Goal: Task Accomplishment & Management: Use online tool/utility

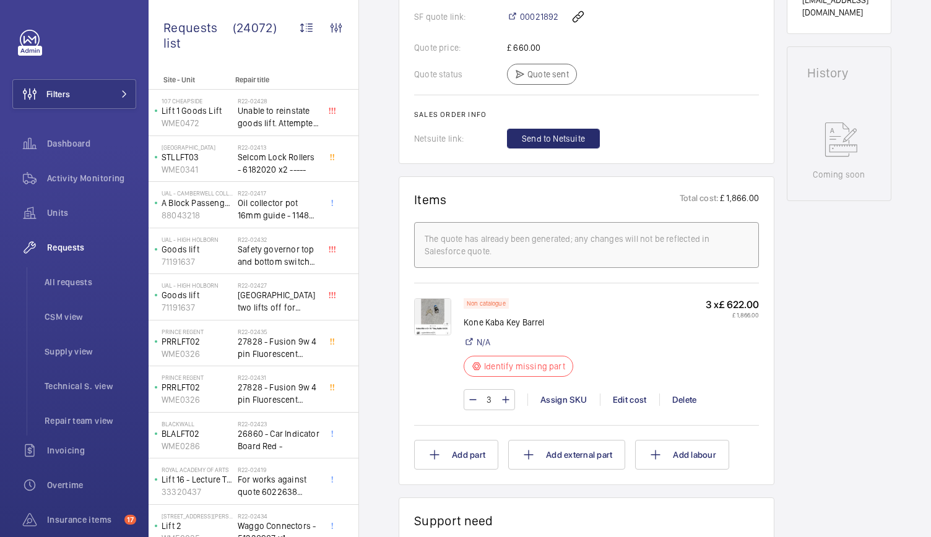
scroll to position [561, 0]
click at [431, 327] on img at bounding box center [432, 316] width 37 height 37
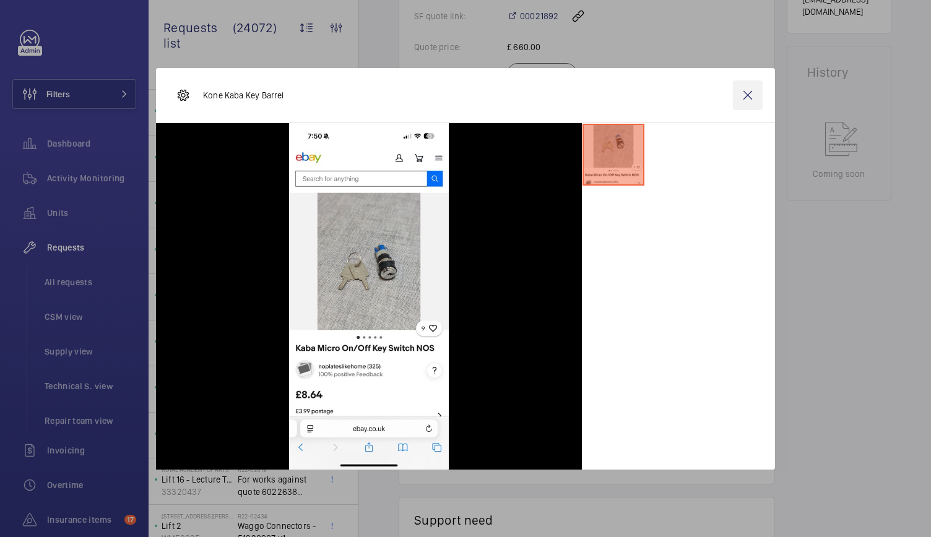
click at [744, 94] on wm-front-icon-button at bounding box center [748, 95] width 30 height 30
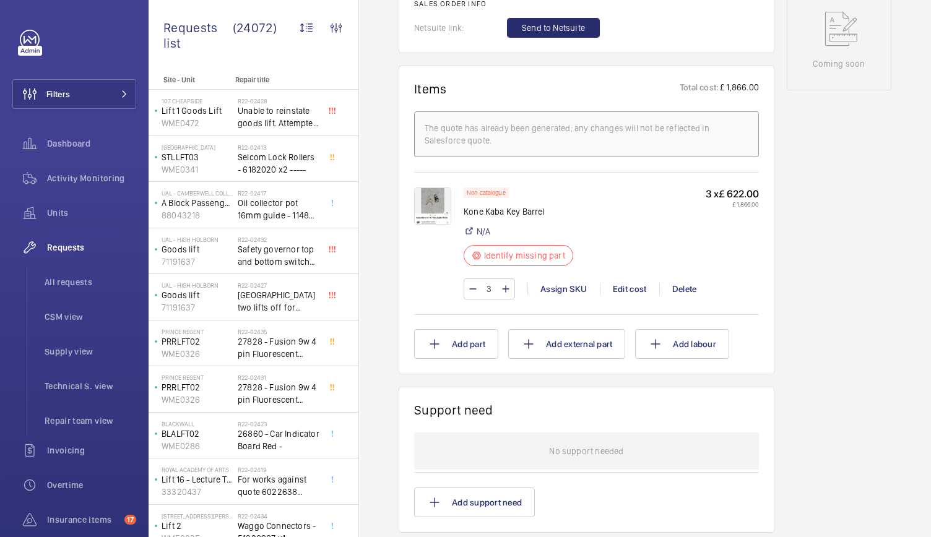
scroll to position [672, 0]
click at [435, 223] on img at bounding box center [432, 205] width 37 height 37
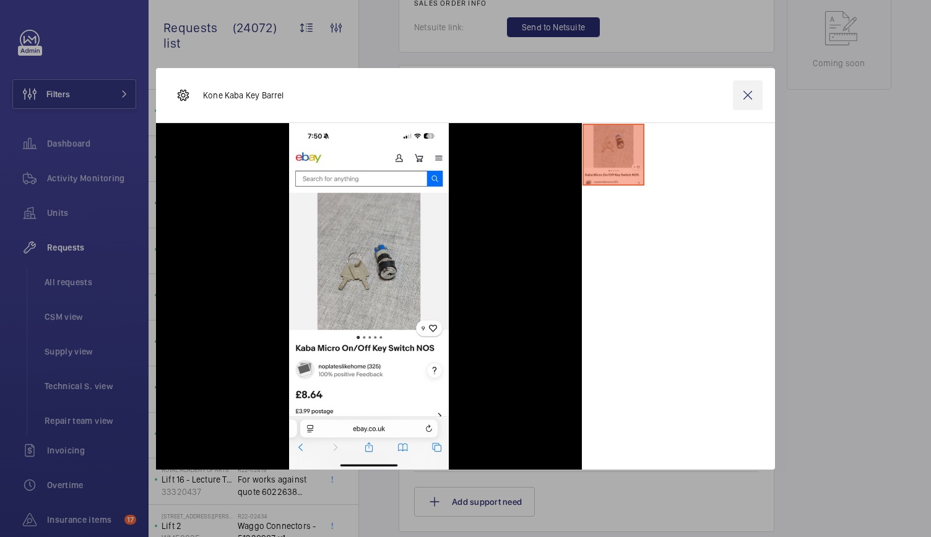
click at [750, 102] on wm-front-icon-button at bounding box center [748, 95] width 30 height 30
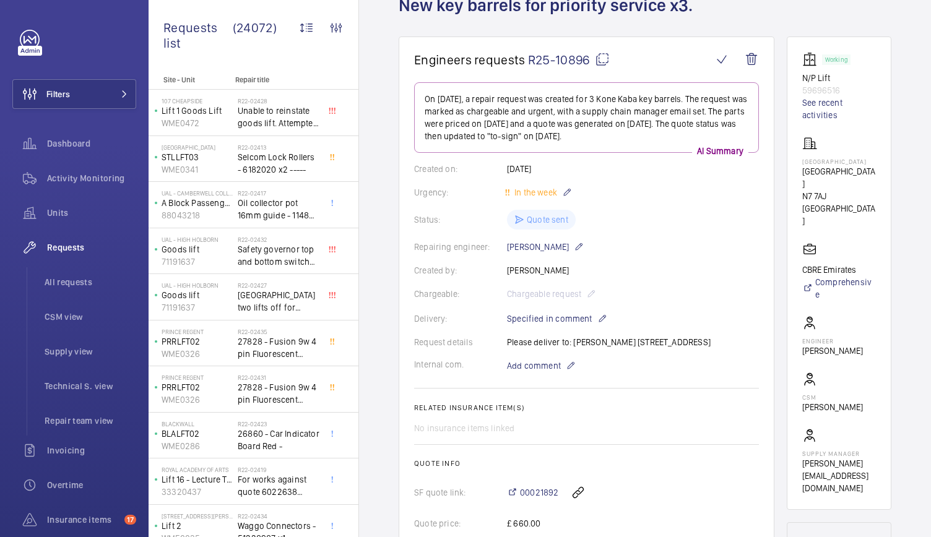
scroll to position [0, 0]
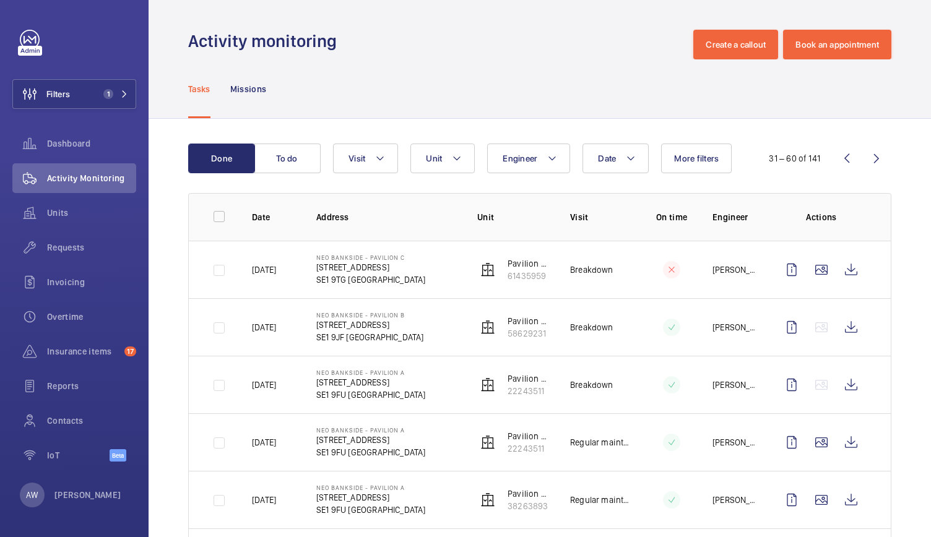
scroll to position [623, 0]
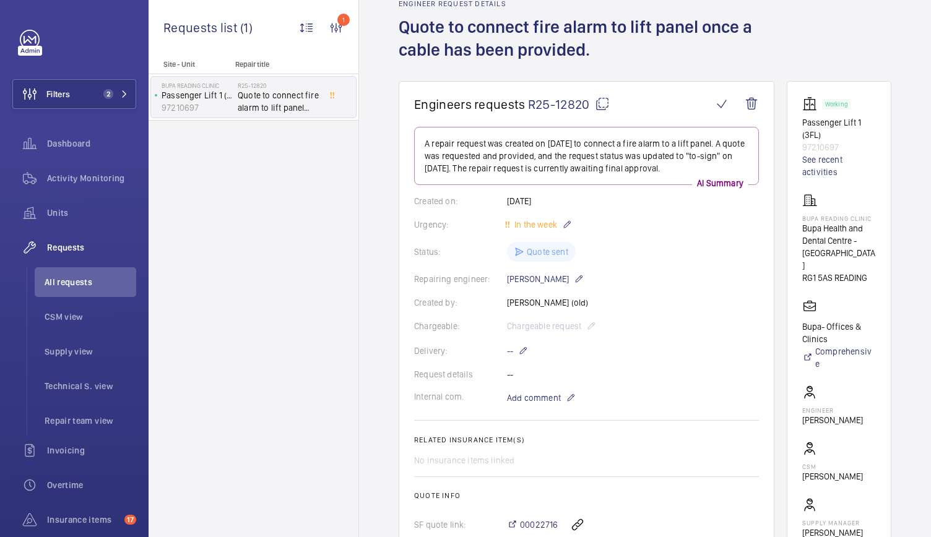
scroll to position [62, 0]
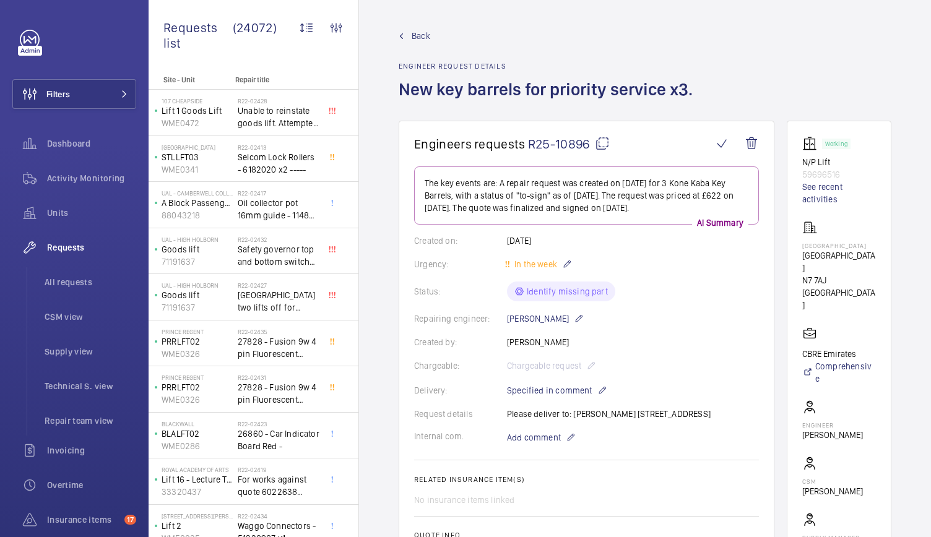
click at [561, 141] on span "R25-10896" at bounding box center [569, 143] width 82 height 15
click at [92, 90] on button "Filters" at bounding box center [74, 94] width 124 height 30
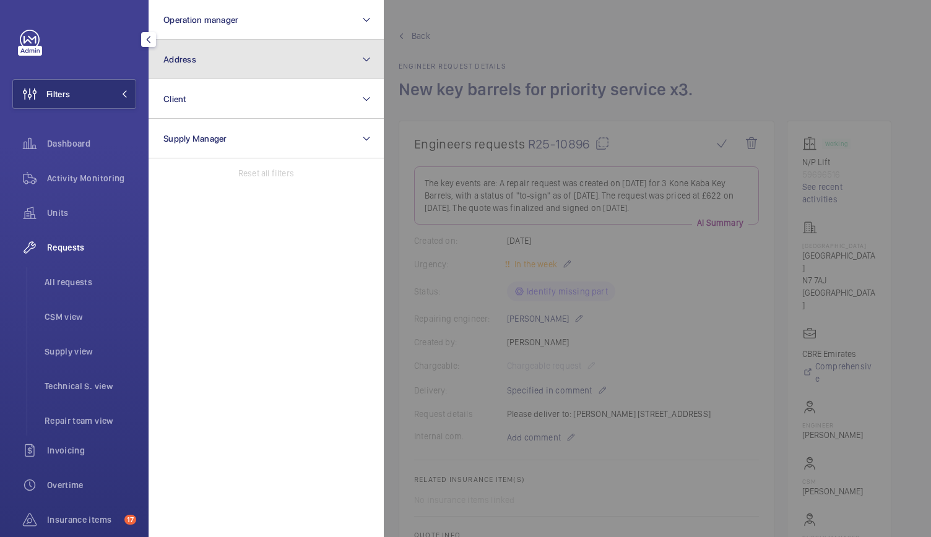
click at [181, 67] on button "Address" at bounding box center [266, 60] width 235 height 40
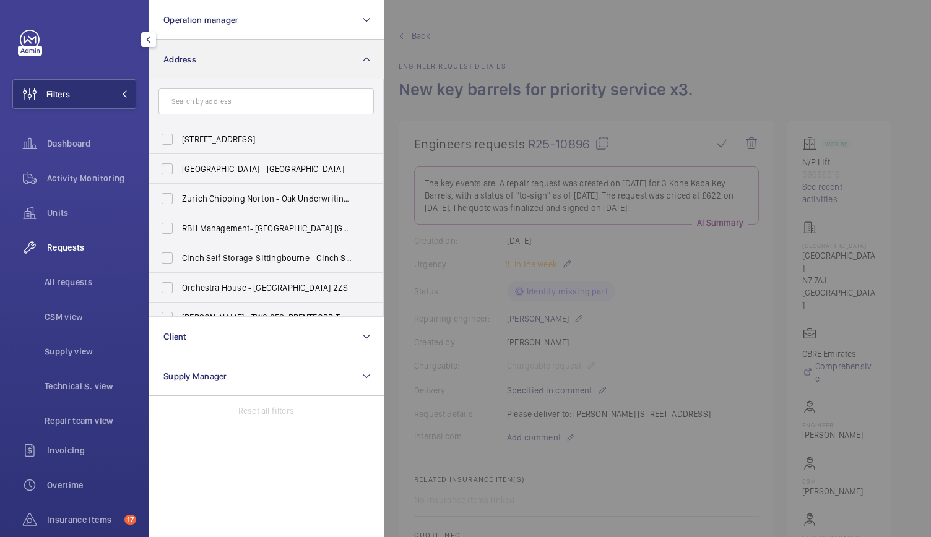
type input "h"
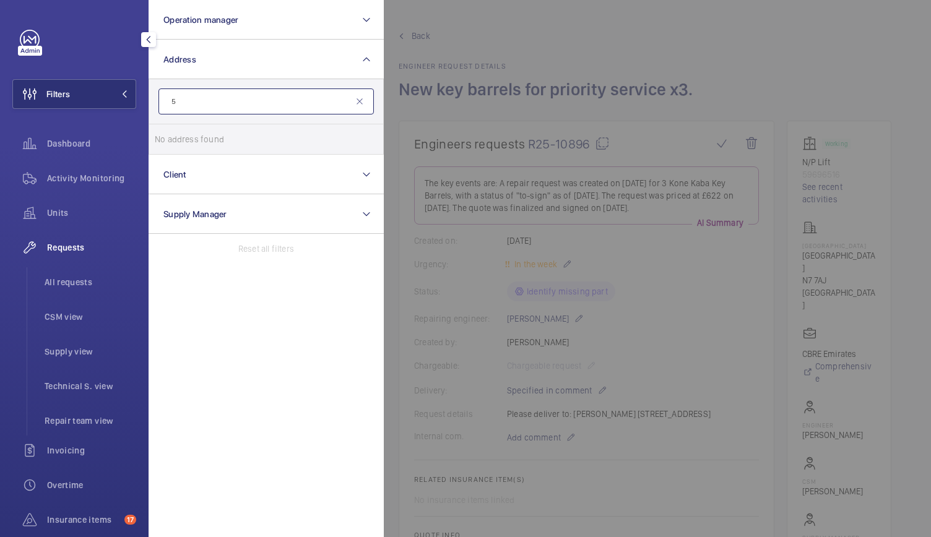
type input "5"
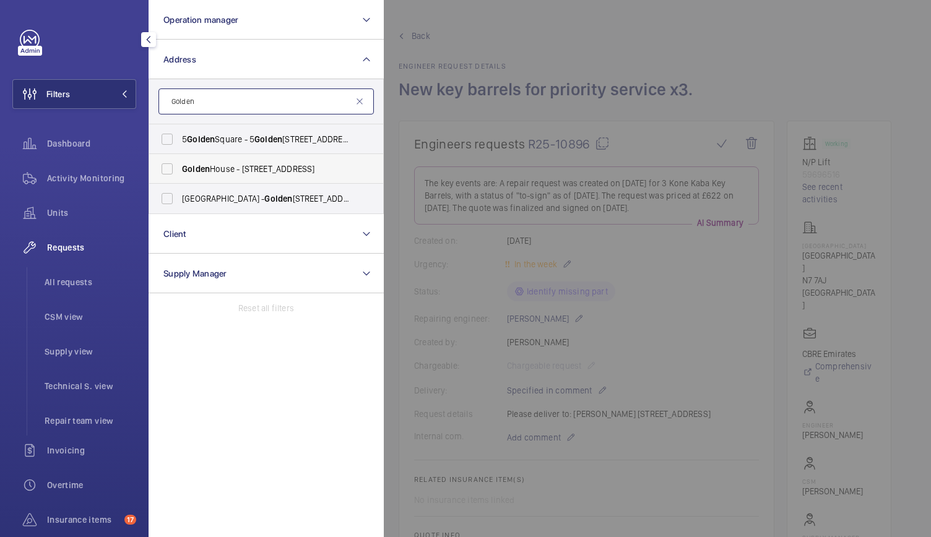
type input "Golden"
click at [225, 159] on label "[GEOGRAPHIC_DATA] - [STREET_ADDRESS]" at bounding box center [256, 169] width 215 height 30
click at [180, 159] on input "[GEOGRAPHIC_DATA] - [STREET_ADDRESS]" at bounding box center [167, 169] width 25 height 25
checkbox input "true"
click at [456, 28] on div at bounding box center [849, 268] width 931 height 537
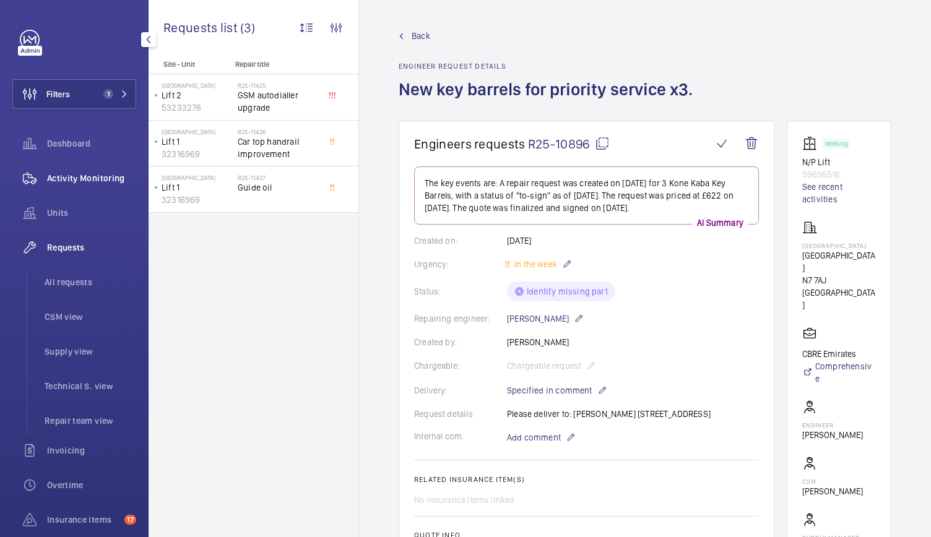
click at [102, 185] on div "Activity Monitoring" at bounding box center [74, 178] width 124 height 30
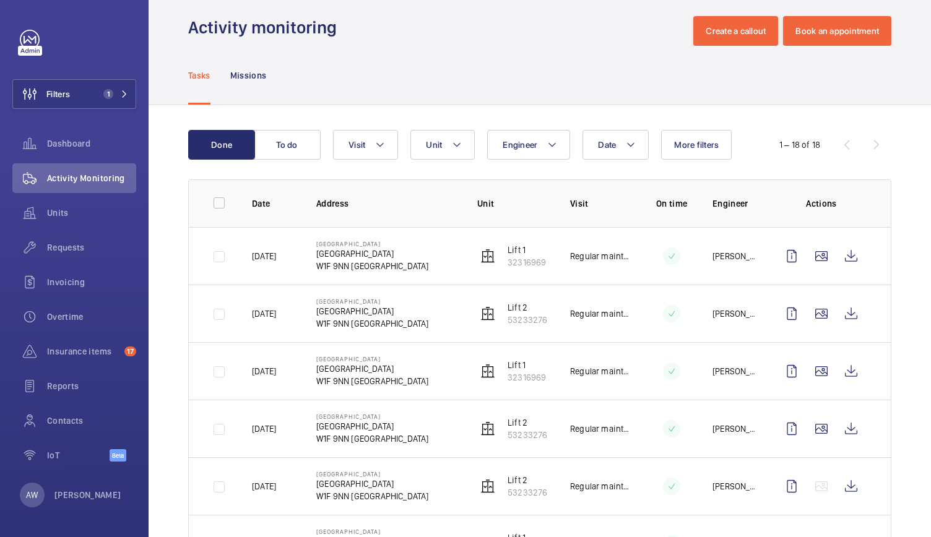
scroll to position [6, 0]
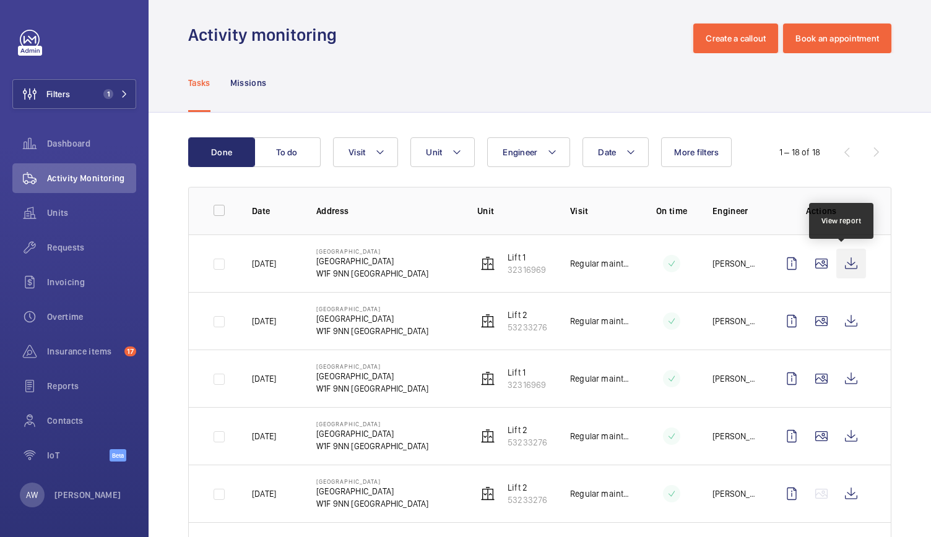
click at [841, 256] on wm-front-icon-button at bounding box center [851, 264] width 30 height 30
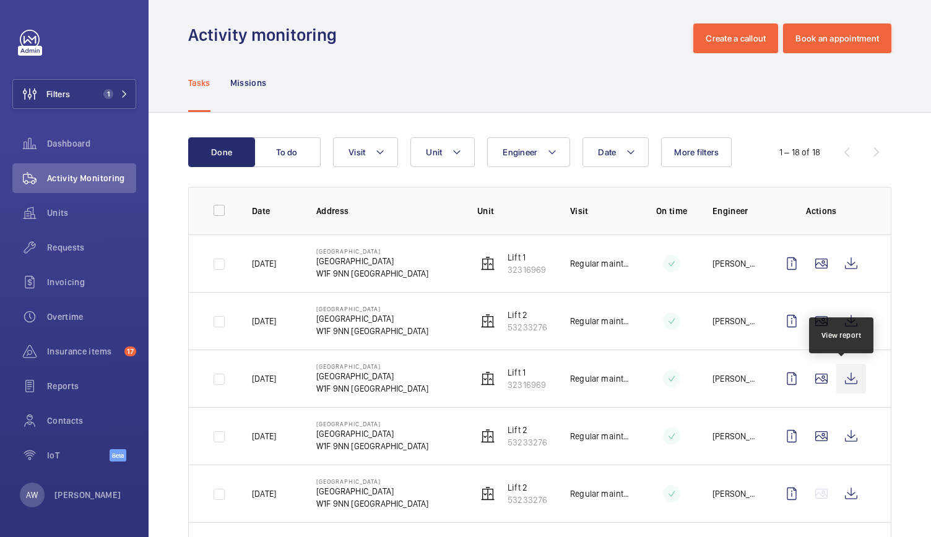
click at [836, 370] on wm-front-icon-button at bounding box center [851, 379] width 30 height 30
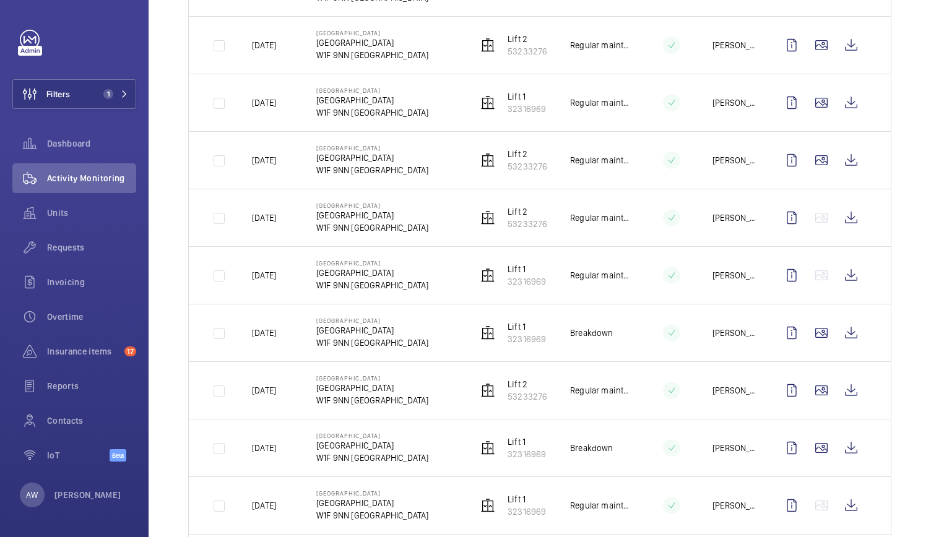
scroll to position [401, 0]
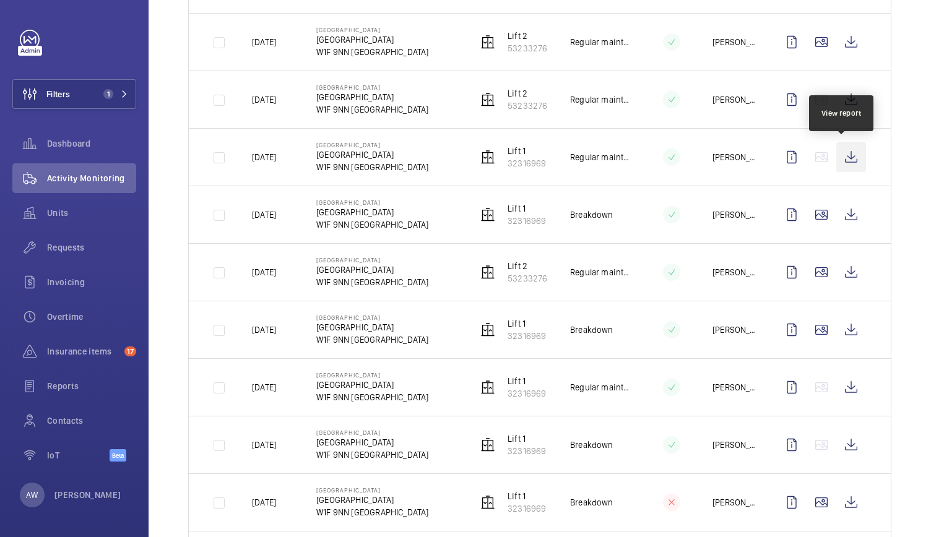
click at [847, 158] on wm-front-icon-button at bounding box center [851, 157] width 30 height 30
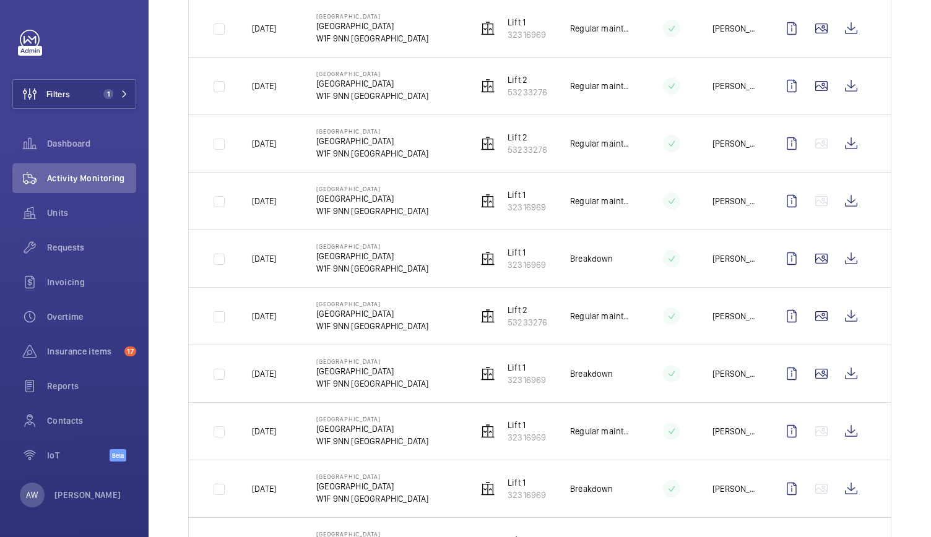
scroll to position [345, 0]
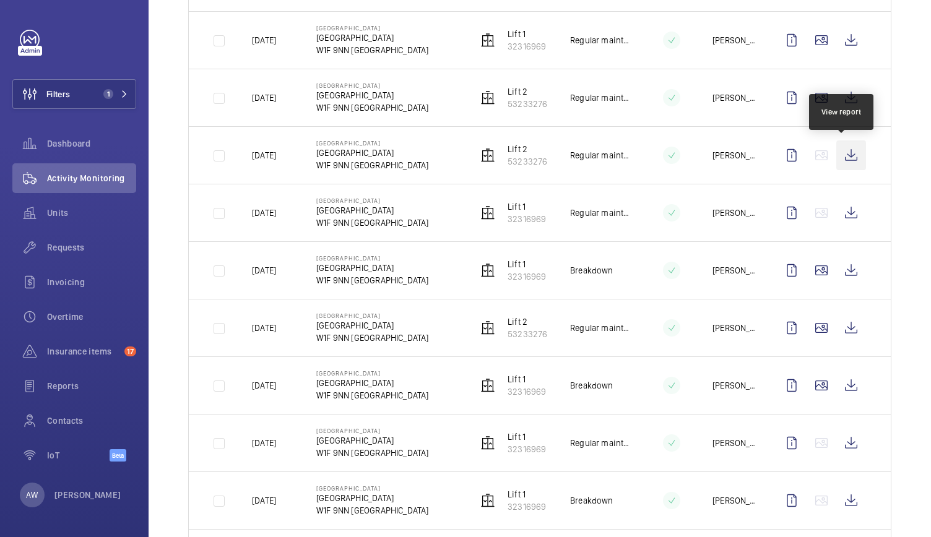
click at [842, 155] on wm-front-icon-button at bounding box center [851, 156] width 30 height 30
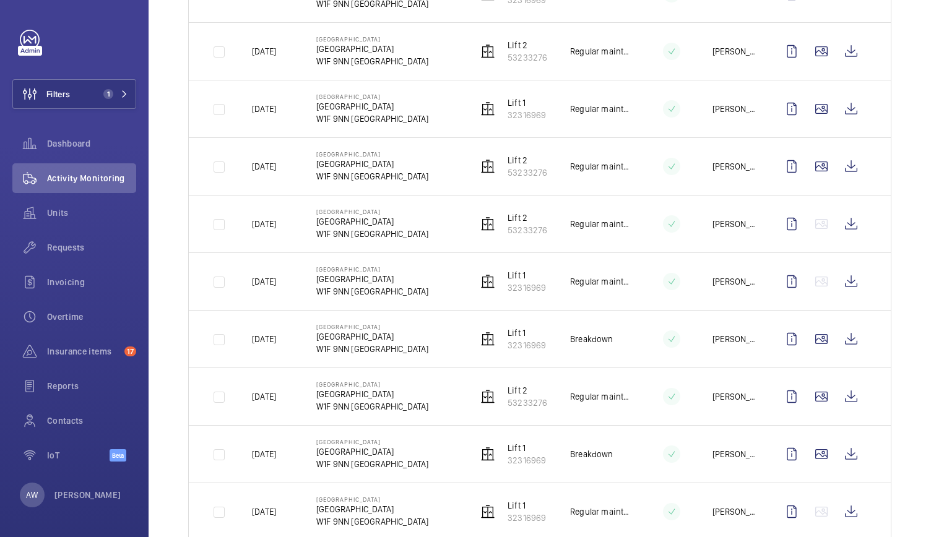
scroll to position [275, 0]
click at [842, 163] on wm-front-icon-button at bounding box center [851, 167] width 30 height 30
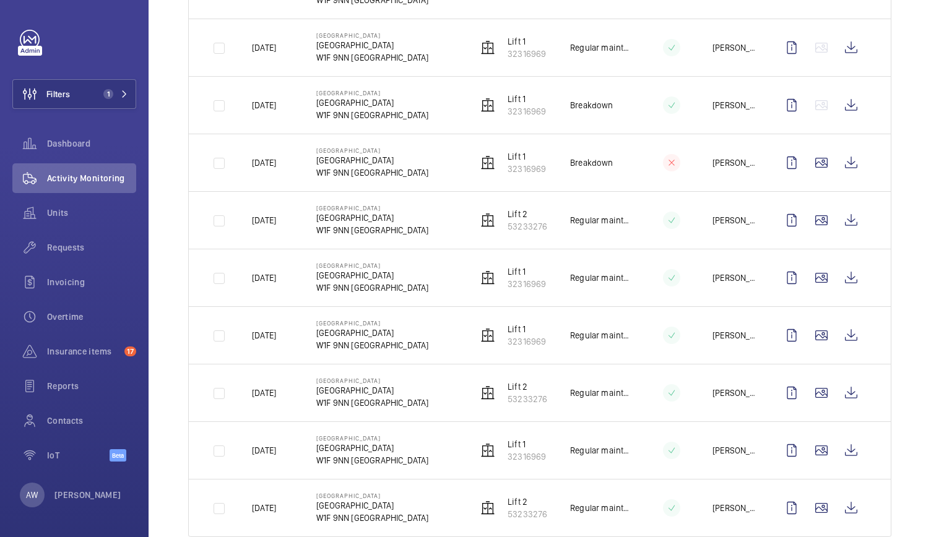
scroll to position [766, 0]
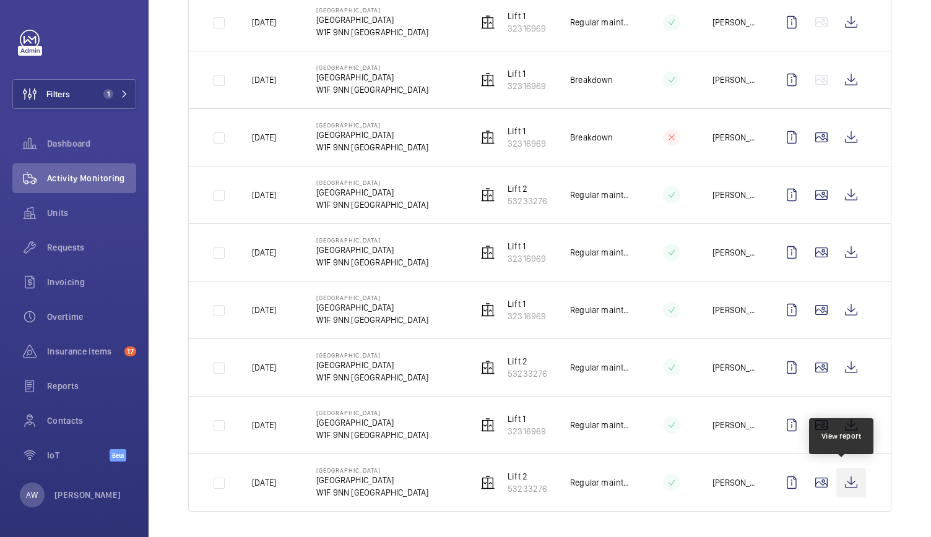
click at [843, 488] on wm-front-icon-button at bounding box center [851, 483] width 30 height 30
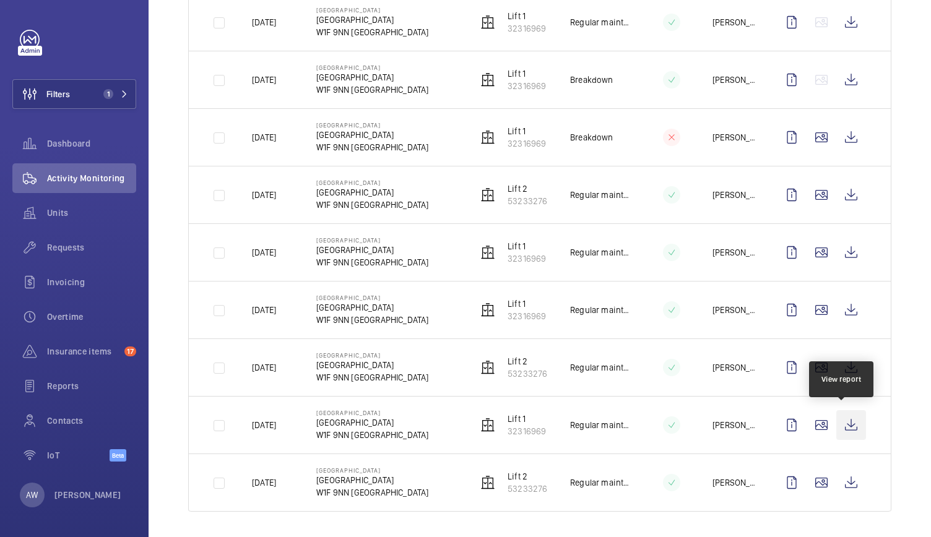
click at [839, 417] on wm-front-icon-button at bounding box center [851, 425] width 30 height 30
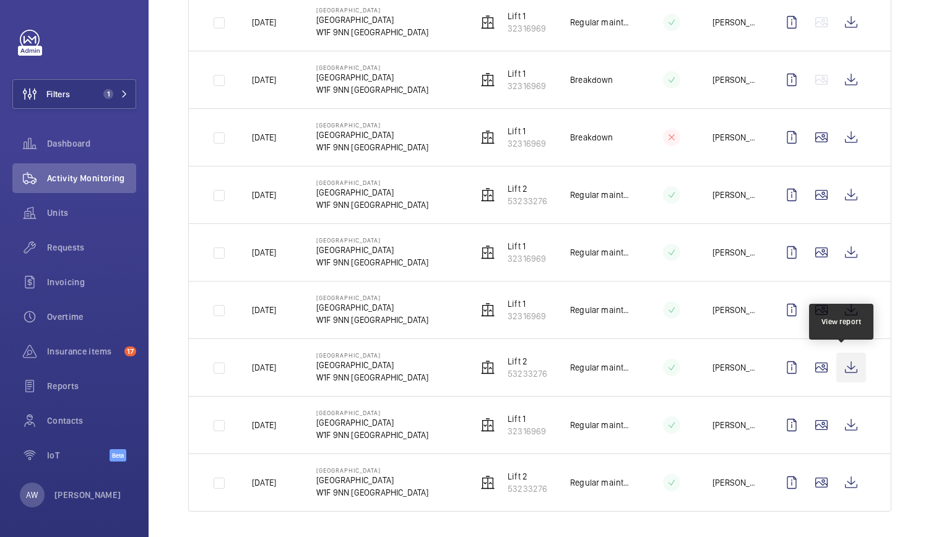
click at [840, 371] on wm-front-icon-button at bounding box center [851, 368] width 30 height 30
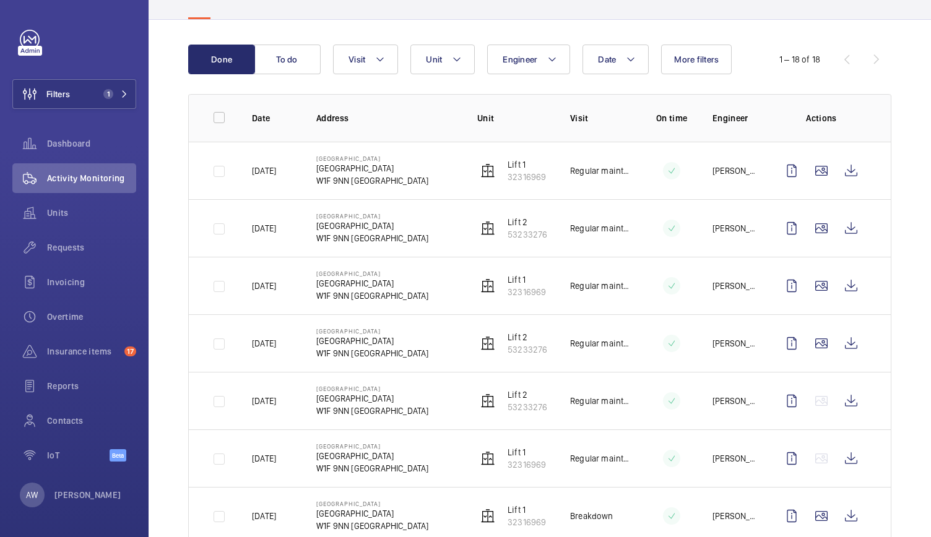
scroll to position [0, 0]
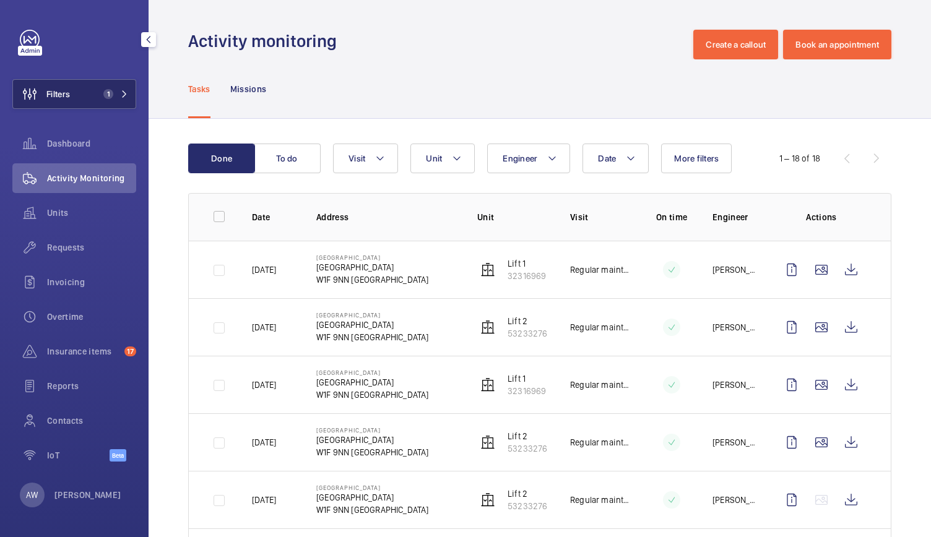
click at [96, 88] on button "Filters 1" at bounding box center [74, 94] width 124 height 30
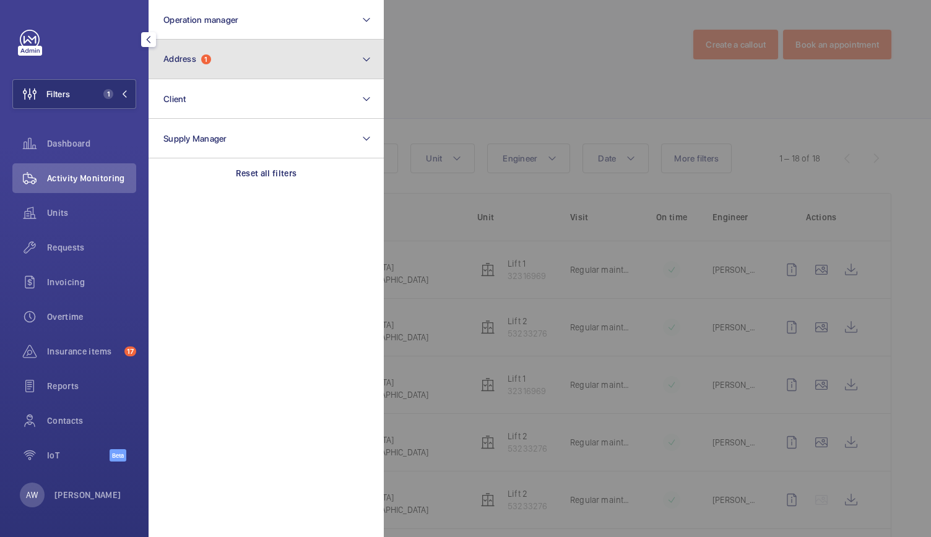
click at [269, 58] on button "Address 1" at bounding box center [266, 60] width 235 height 40
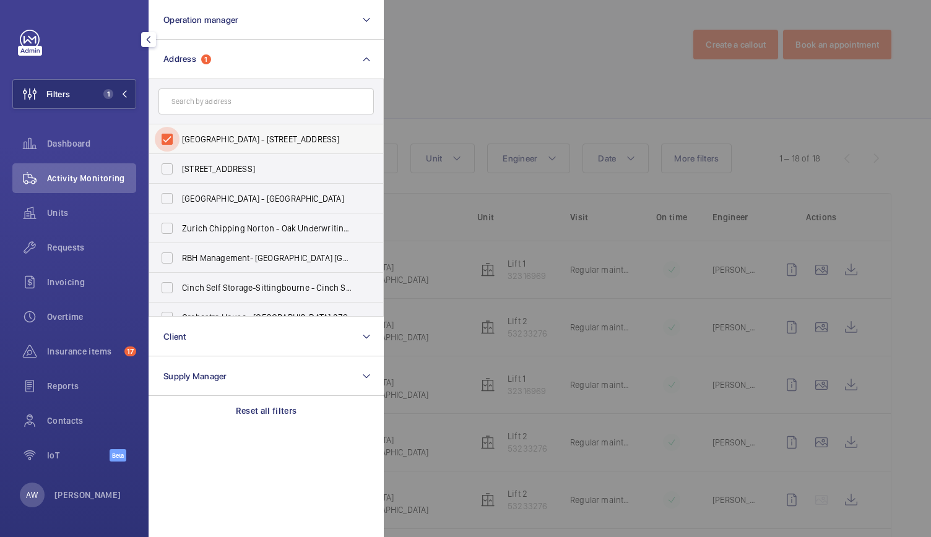
click at [165, 138] on input "[GEOGRAPHIC_DATA] - [STREET_ADDRESS]" at bounding box center [167, 139] width 25 height 25
checkbox input "false"
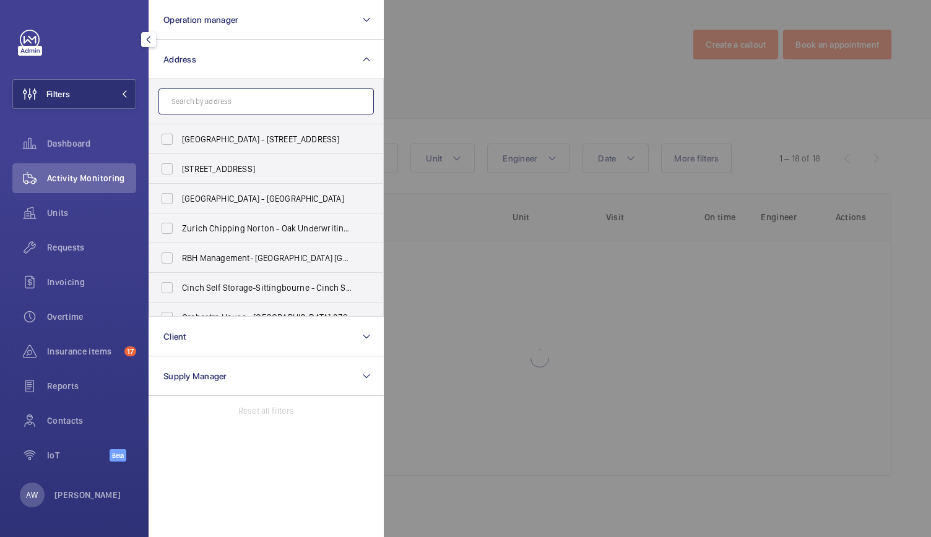
click at [193, 106] on input "text" at bounding box center [265, 102] width 215 height 26
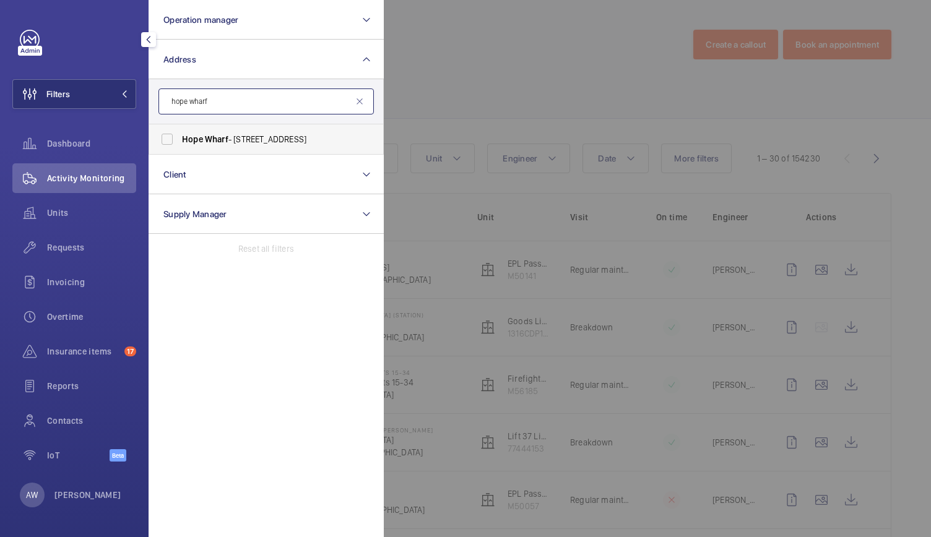
type input "hope wharf"
click at [209, 149] on label "Hope Wharf - [STREET_ADDRESS]" at bounding box center [256, 139] width 215 height 30
click at [180, 149] on input "Hope Wharf - [STREET_ADDRESS]" at bounding box center [167, 139] width 25 height 25
checkbox input "true"
click at [602, 79] on div at bounding box center [849, 268] width 931 height 537
